Goal: Information Seeking & Learning: Understand process/instructions

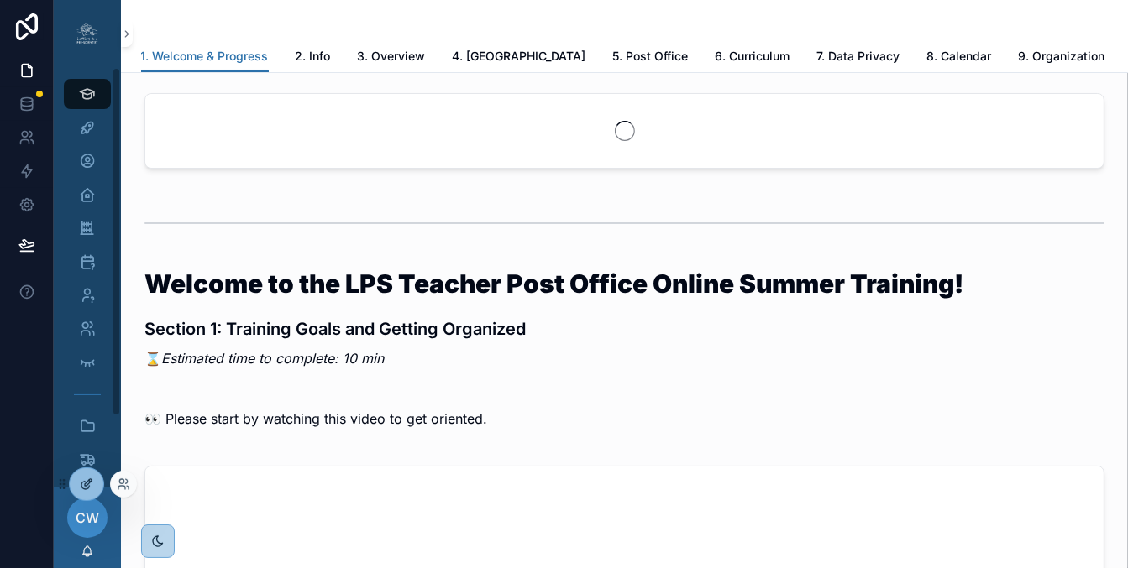
click at [89, 487] on icon at bounding box center [86, 484] width 13 height 13
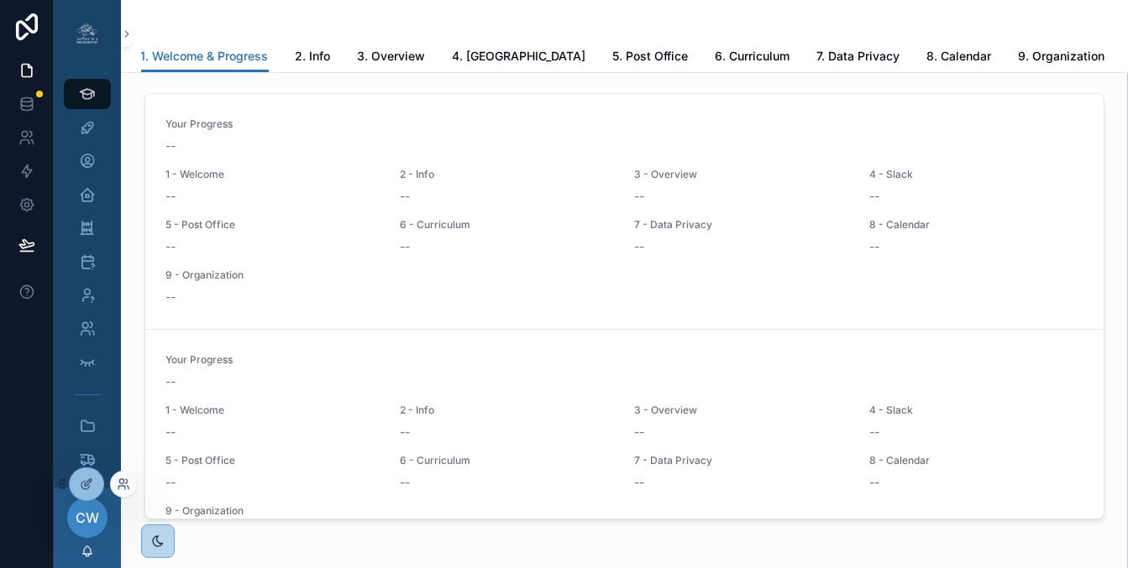
click at [132, 490] on div at bounding box center [123, 484] width 27 height 27
click at [122, 486] on icon at bounding box center [121, 487] width 7 height 3
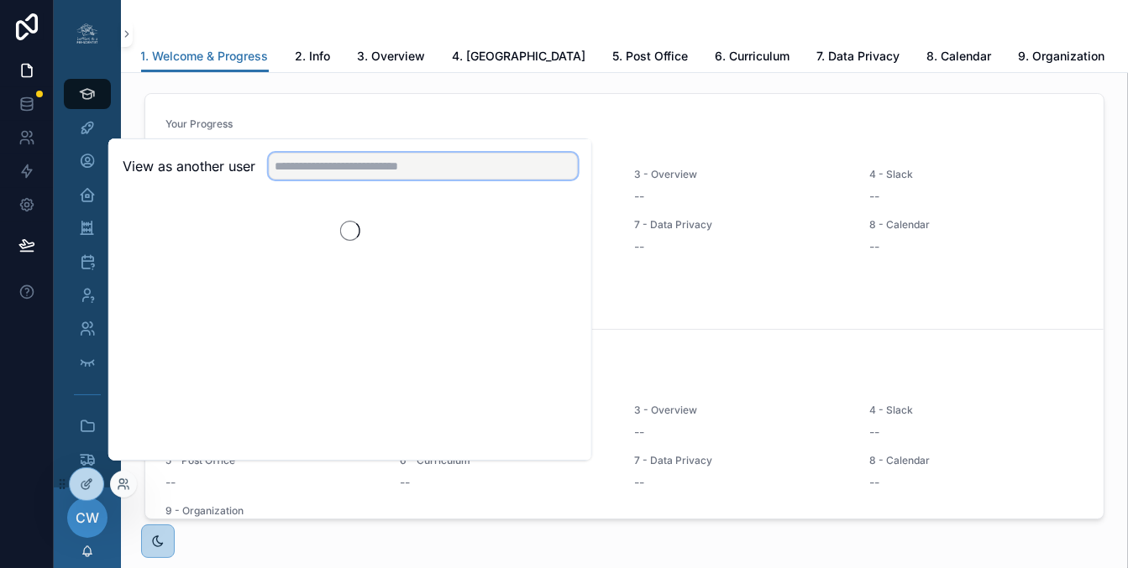
click at [341, 180] on input "text" at bounding box center [423, 166] width 309 height 27
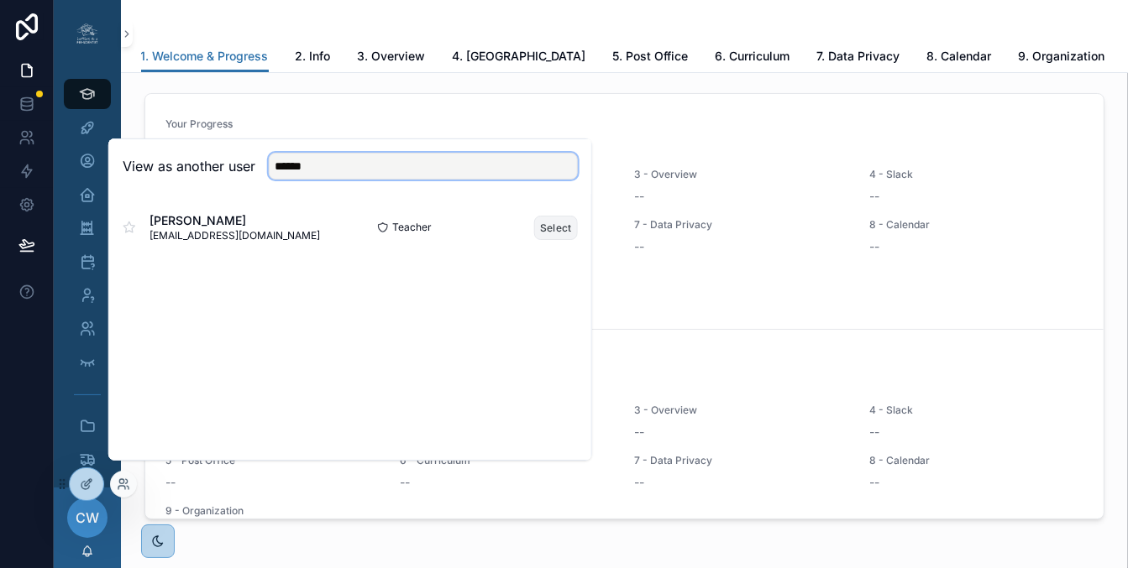
type input "******"
click at [554, 238] on button "Select" at bounding box center [556, 228] width 44 height 24
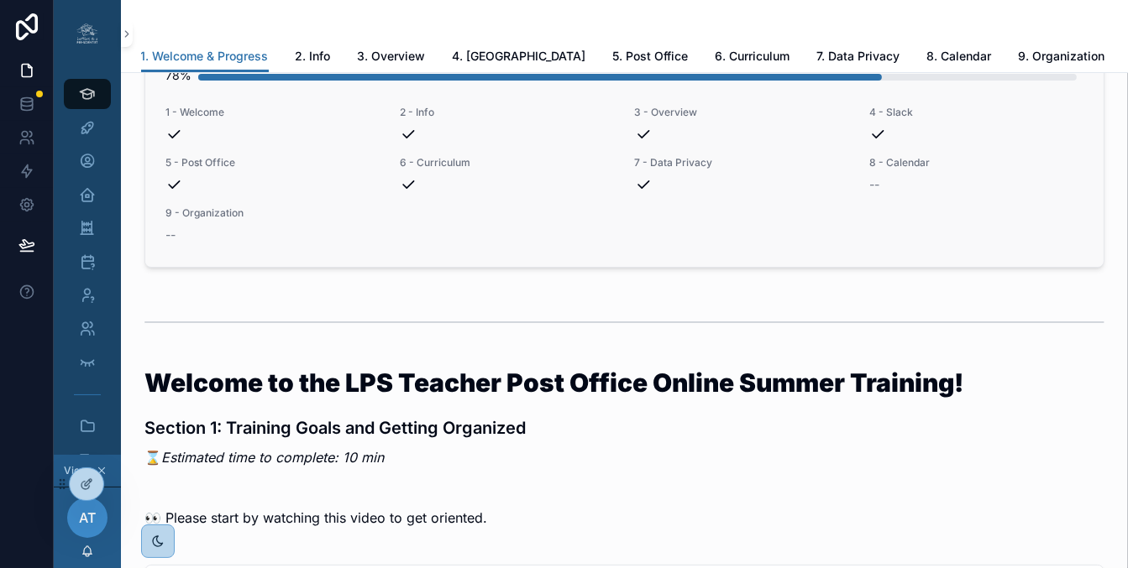
scroll to position [79, 0]
click at [85, 133] on icon "scrollable content" at bounding box center [87, 127] width 17 height 17
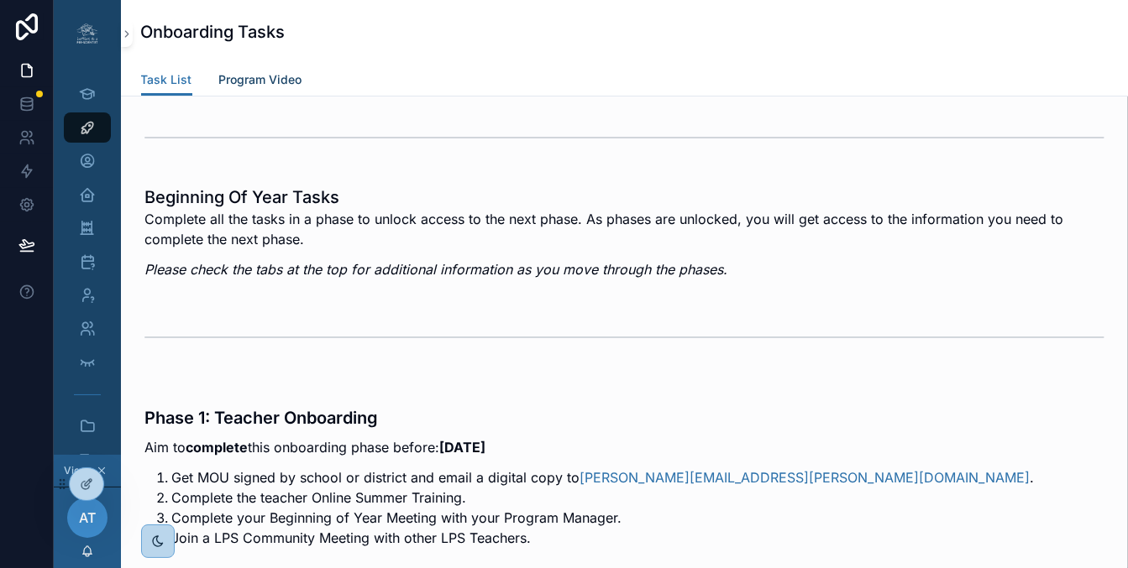
click at [251, 76] on span "Program Video" at bounding box center [260, 79] width 83 height 17
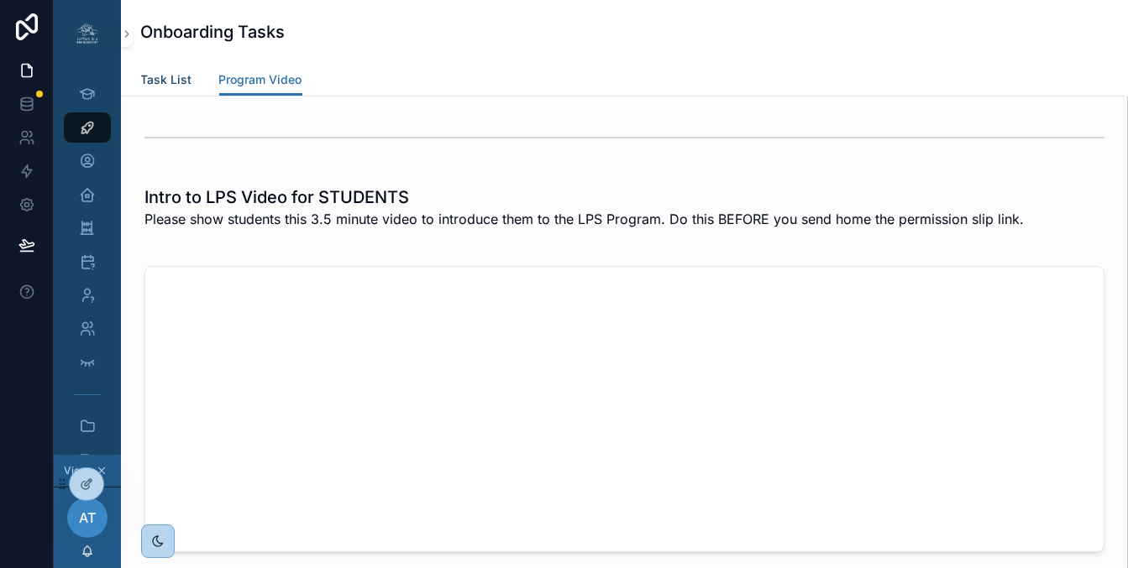
click at [164, 78] on span "Task List" at bounding box center [166, 79] width 51 height 17
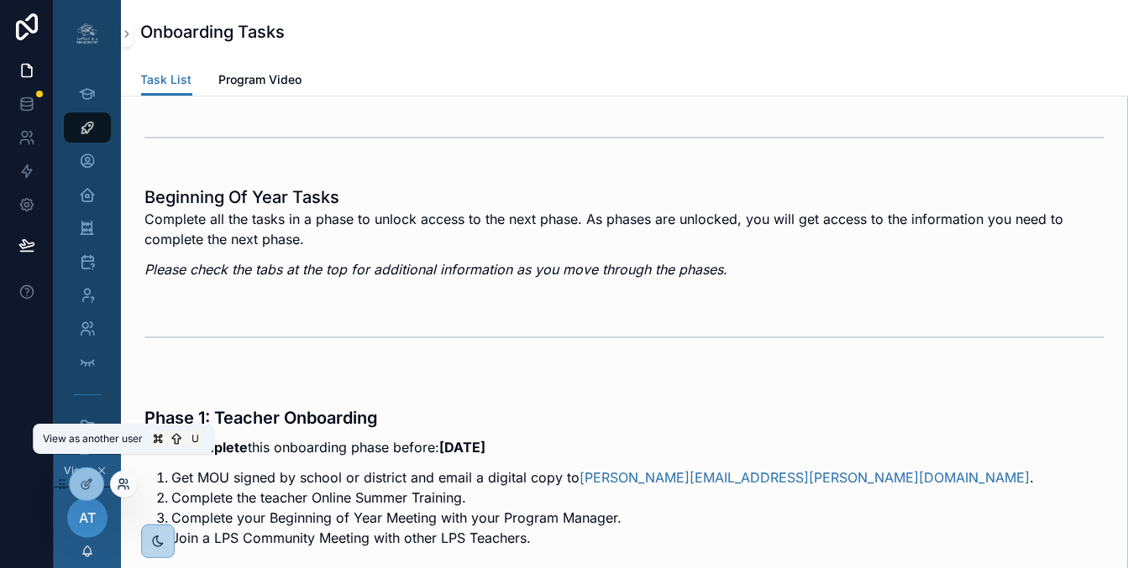
click at [121, 486] on icon at bounding box center [121, 487] width 7 height 3
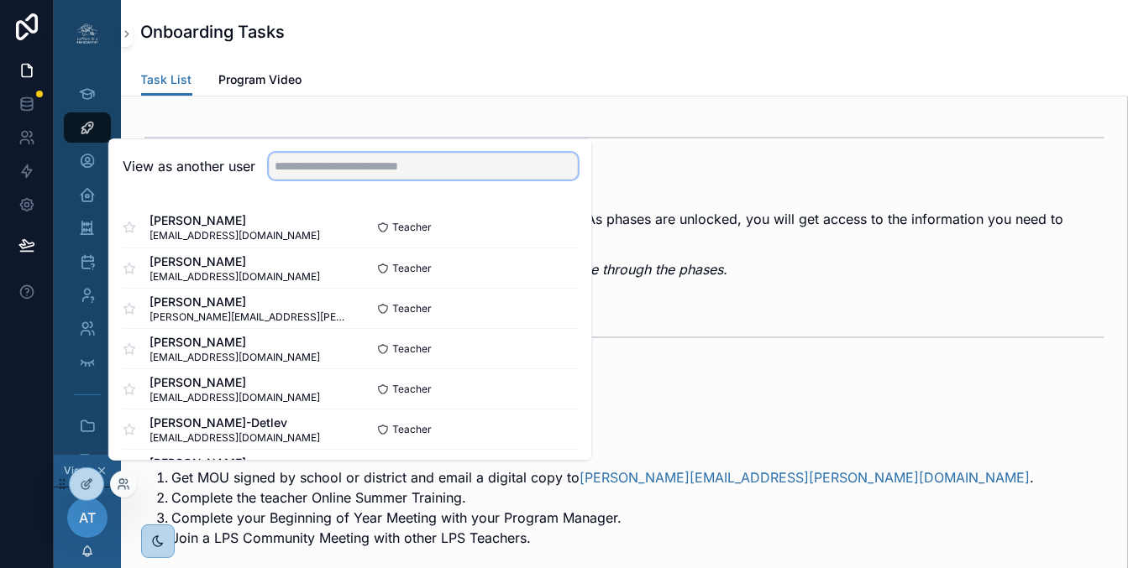
click at [363, 178] on input "text" at bounding box center [423, 166] width 309 height 27
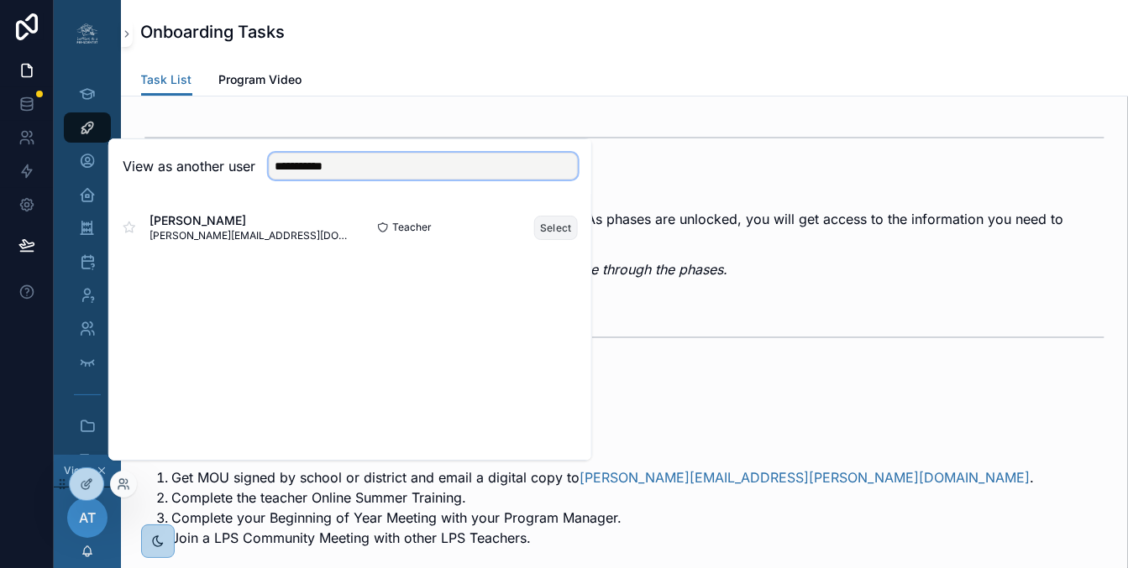
type input "**********"
click at [564, 238] on button "Select" at bounding box center [556, 228] width 44 height 24
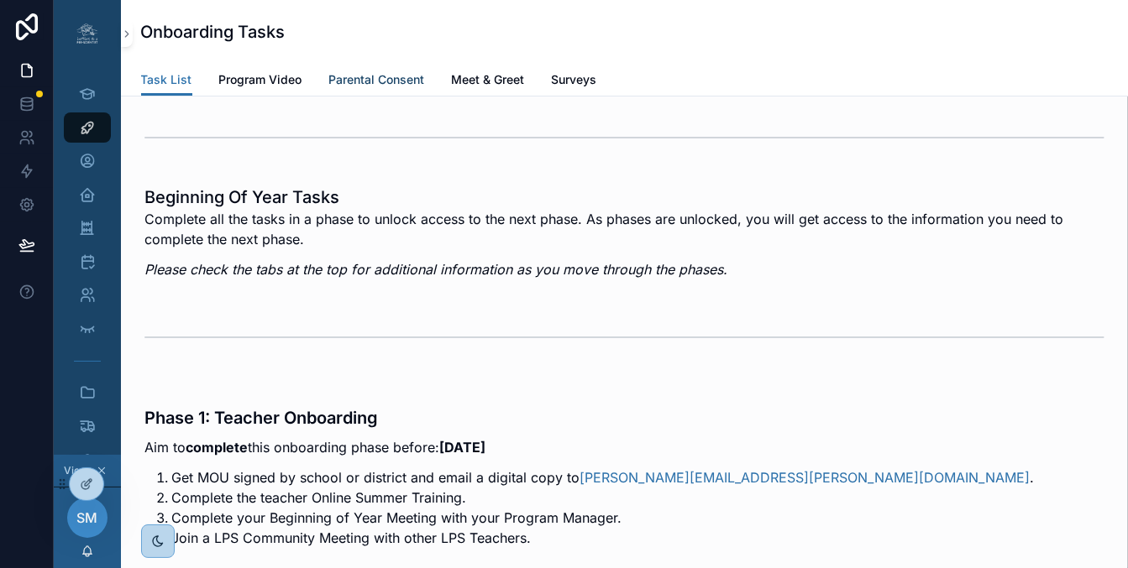
click at [380, 79] on span "Parental Consent" at bounding box center [377, 79] width 96 height 17
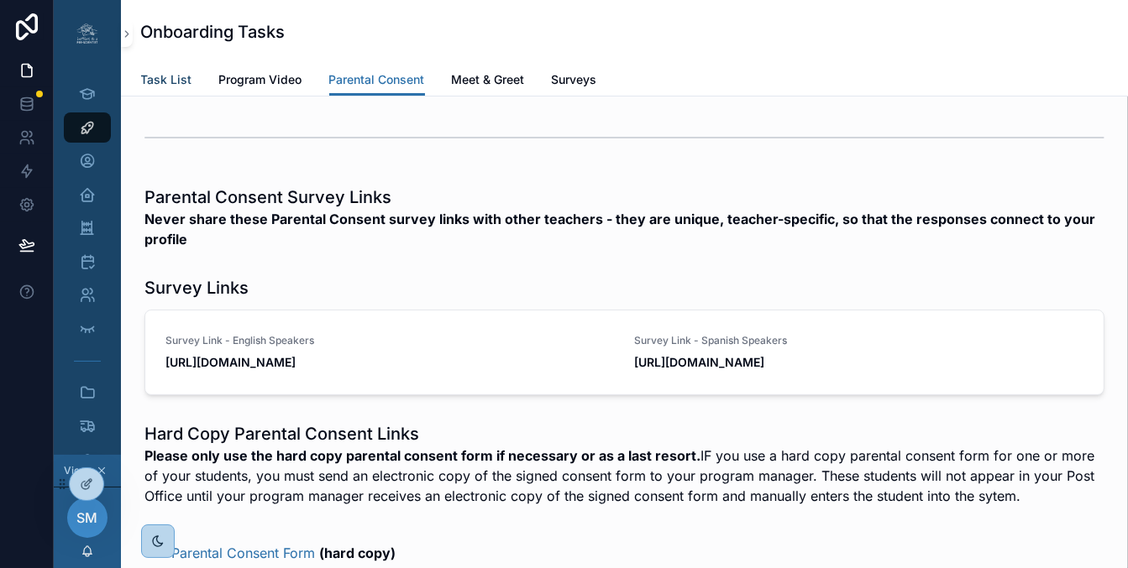
click at [147, 82] on span "Task List" at bounding box center [166, 79] width 51 height 17
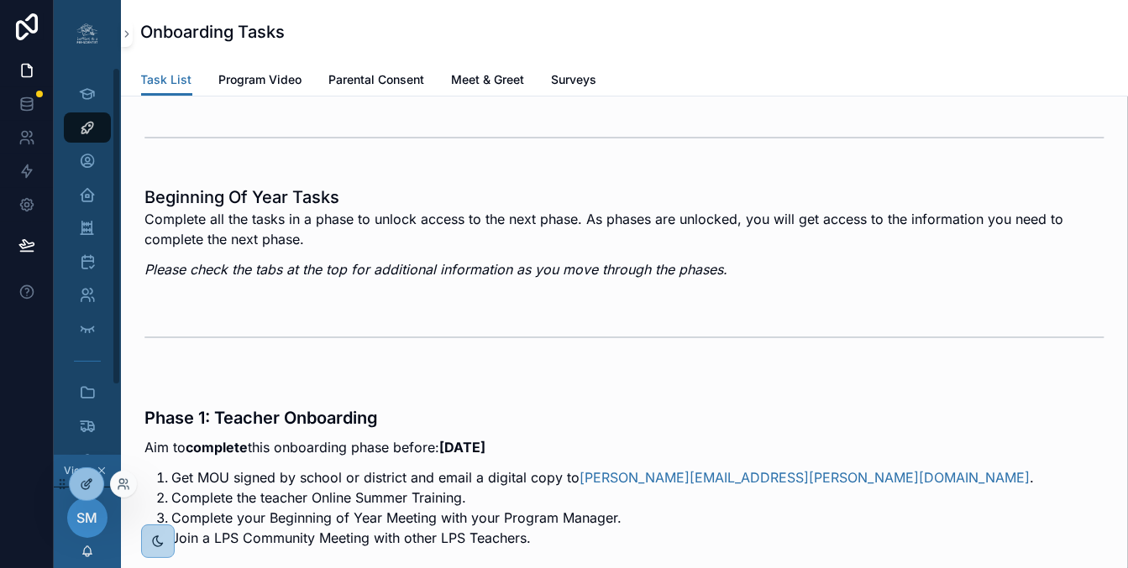
click at [84, 490] on icon at bounding box center [86, 484] width 13 height 13
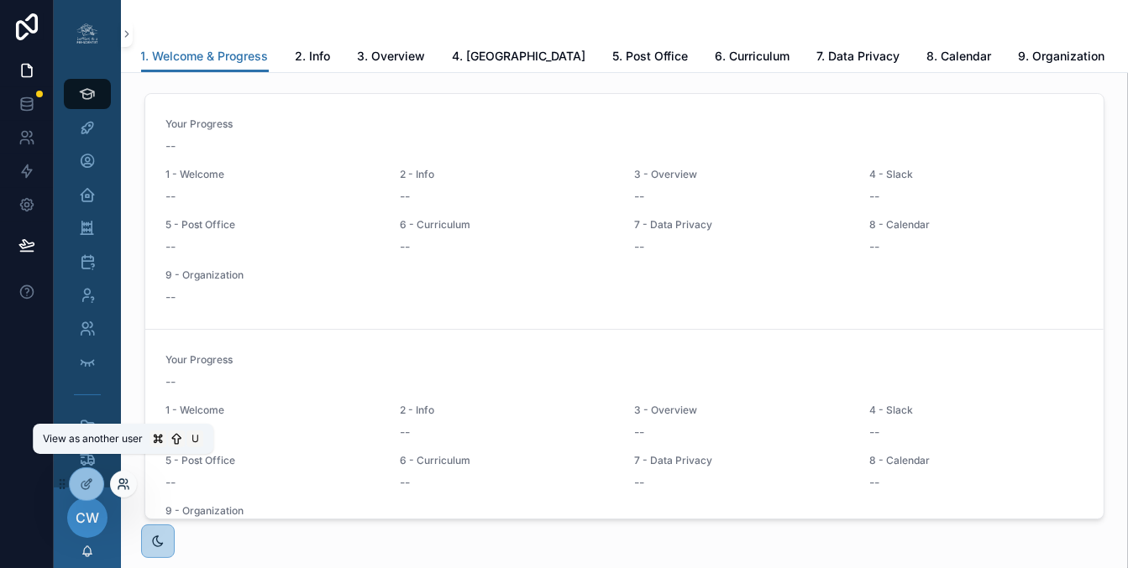
click at [118, 490] on icon at bounding box center [123, 484] width 13 height 13
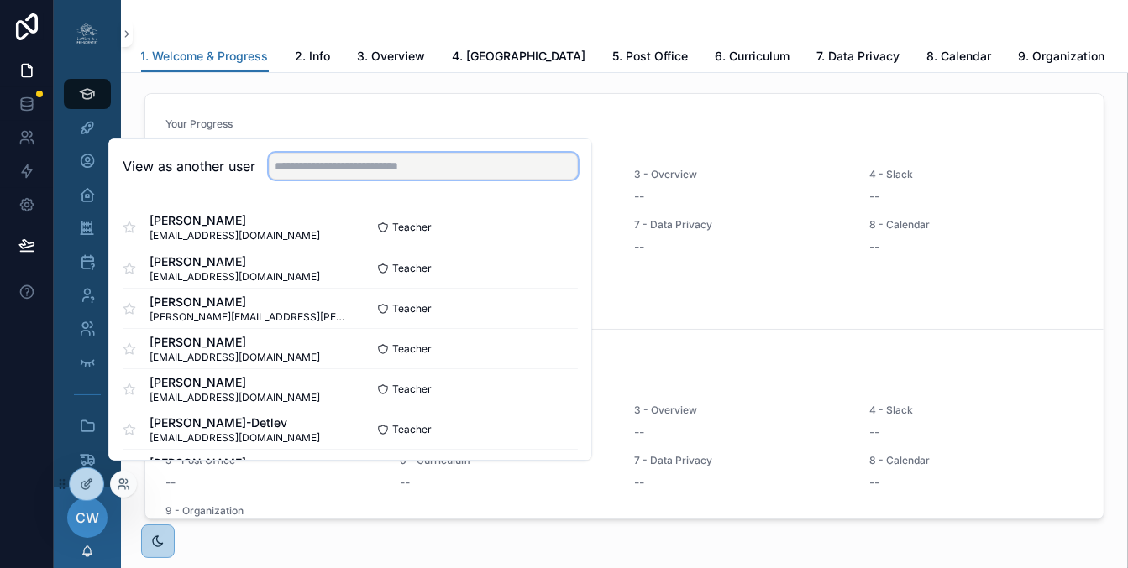
click at [331, 176] on input "text" at bounding box center [423, 166] width 309 height 27
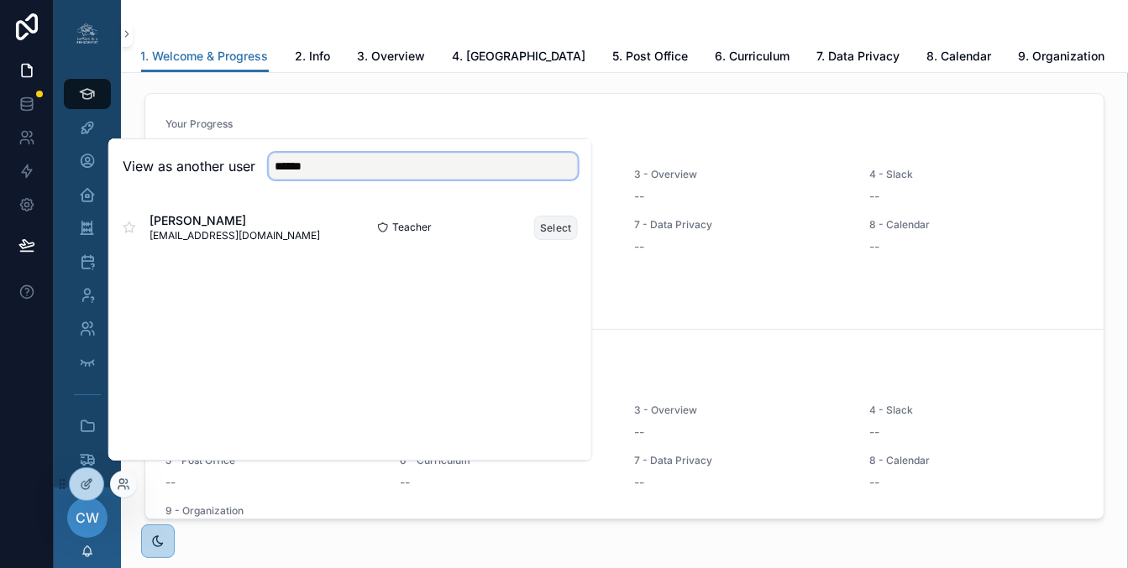
type input "******"
click at [557, 238] on button "Select" at bounding box center [556, 228] width 44 height 24
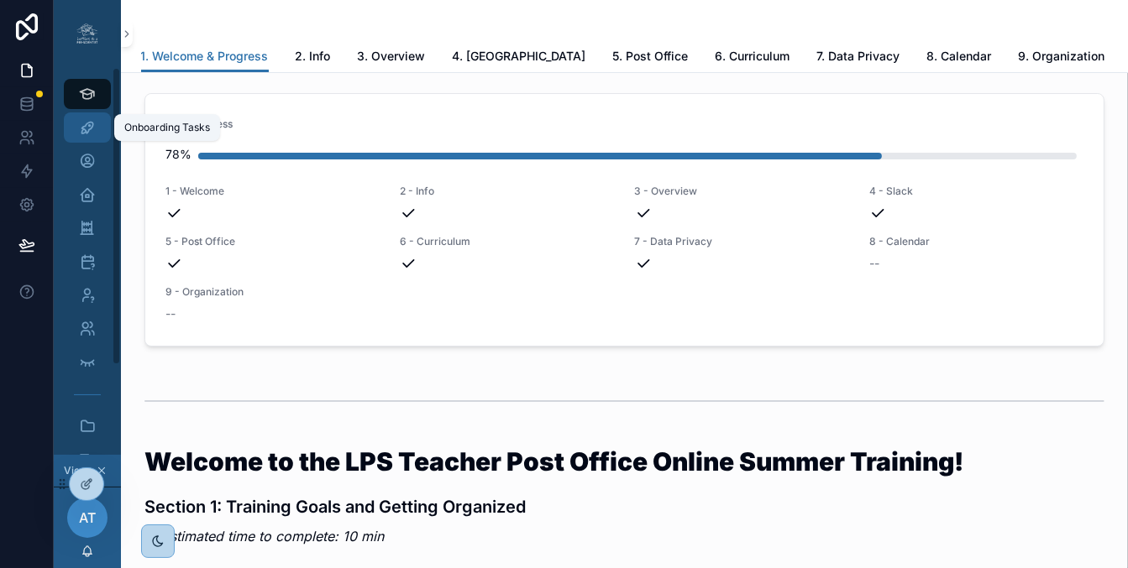
click at [93, 128] on icon "scrollable content" at bounding box center [87, 127] width 17 height 17
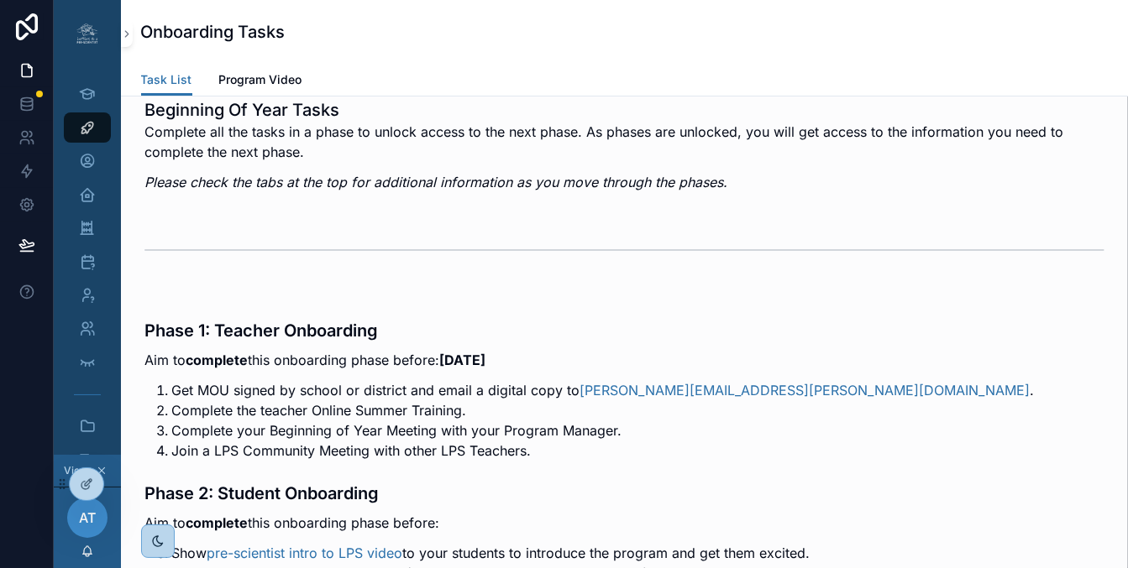
scroll to position [113, 0]
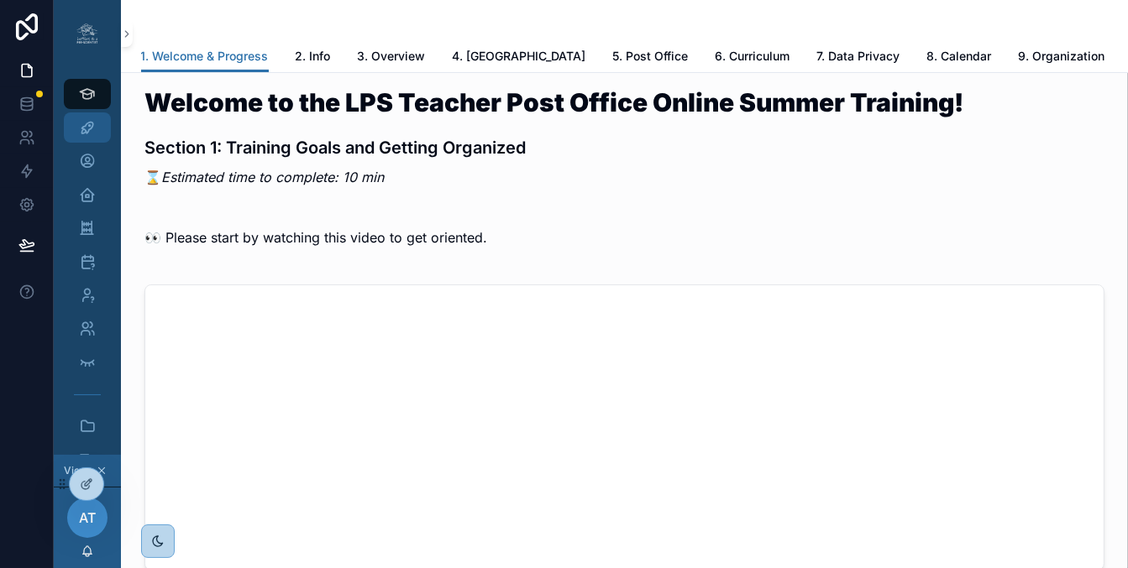
scroll to position [373, 0]
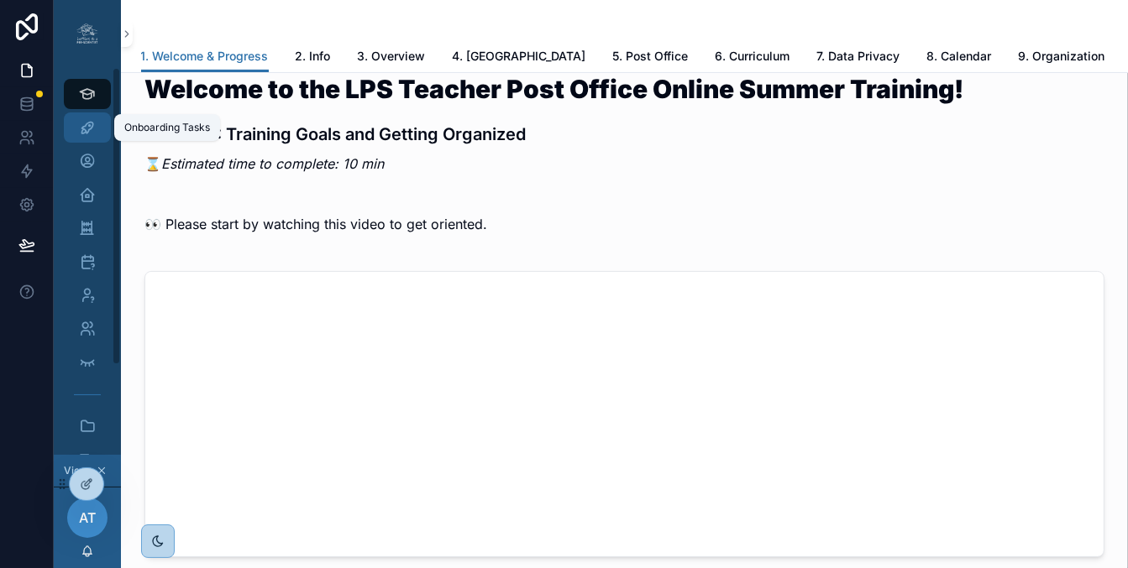
click at [86, 120] on icon "scrollable content" at bounding box center [87, 127] width 17 height 17
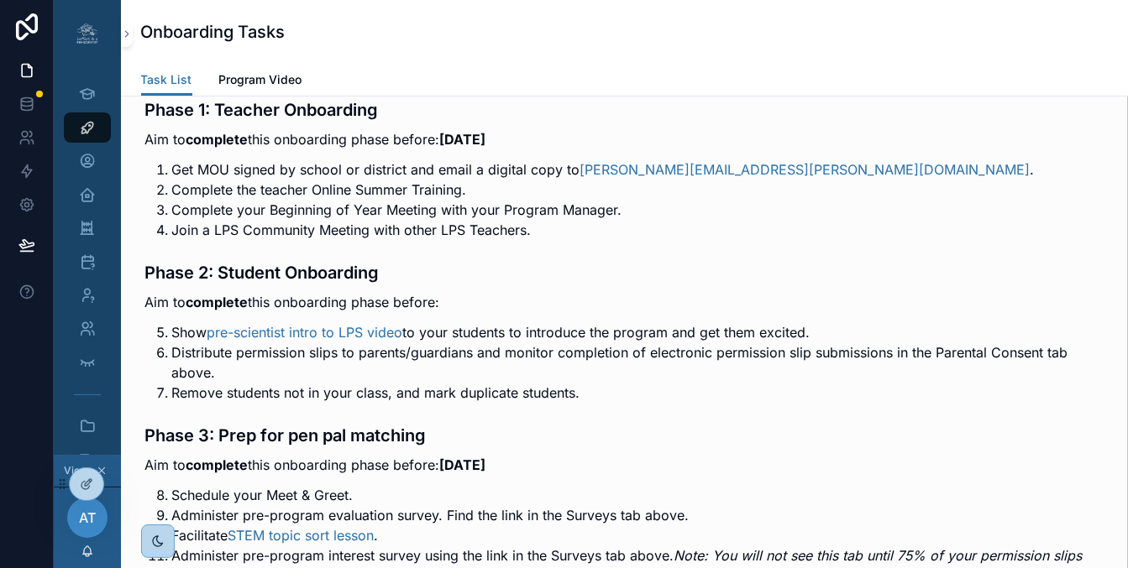
scroll to position [306, 0]
